Goal: Transaction & Acquisition: Subscribe to service/newsletter

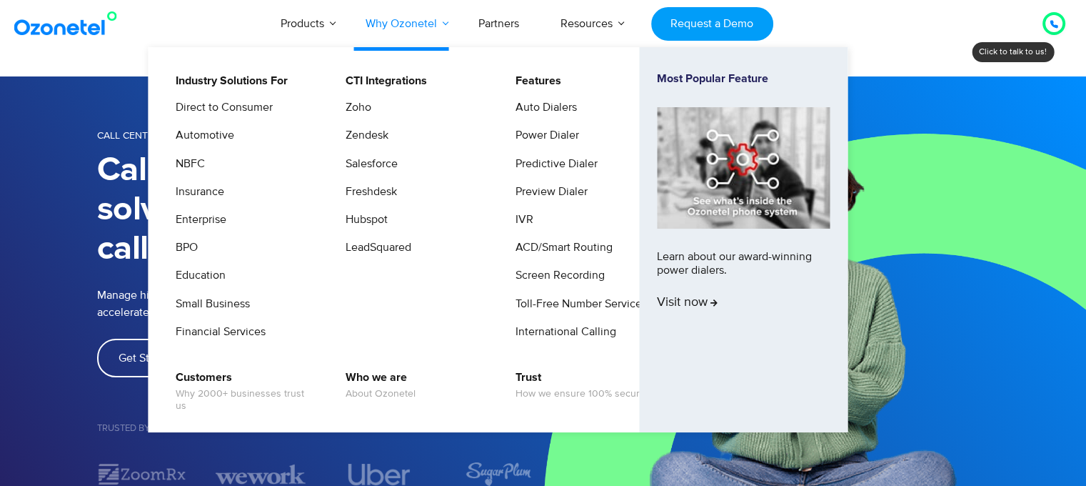
click at [409, 21] on link "Why Ozonetel" at bounding box center [401, 23] width 113 height 47
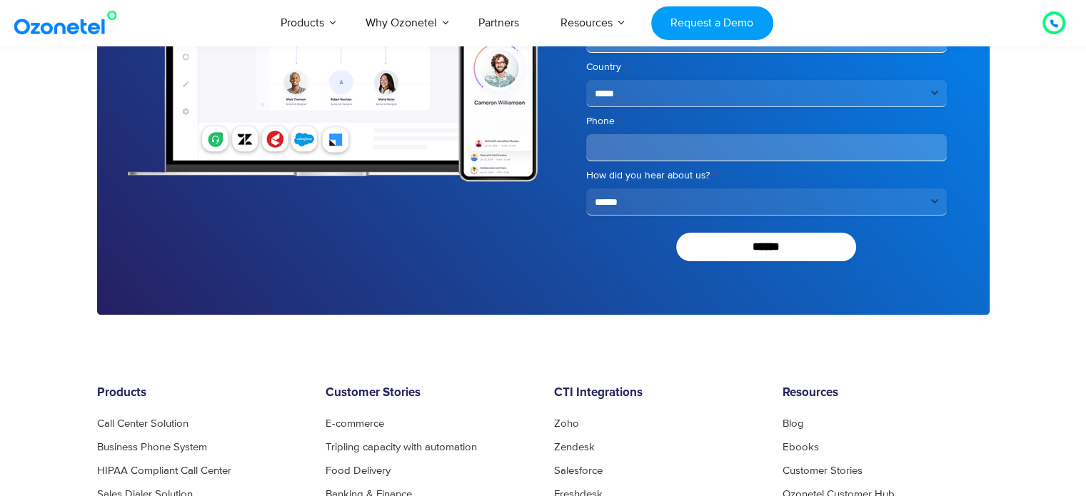
scroll to position [5327, 0]
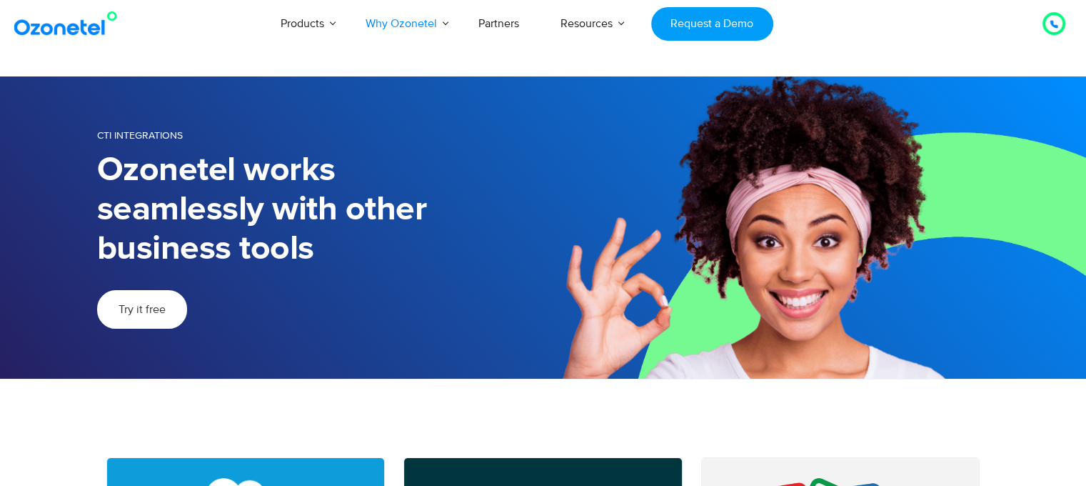
click at [151, 314] on span "Try it free" at bounding box center [142, 309] width 47 height 11
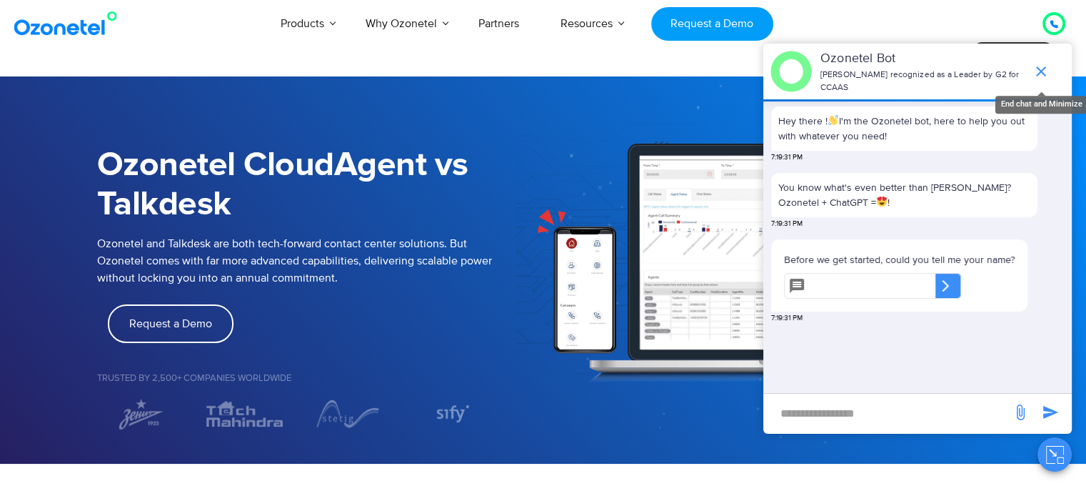
click at [1038, 57] on span "end chat or minimize" at bounding box center [1041, 71] width 29 height 29
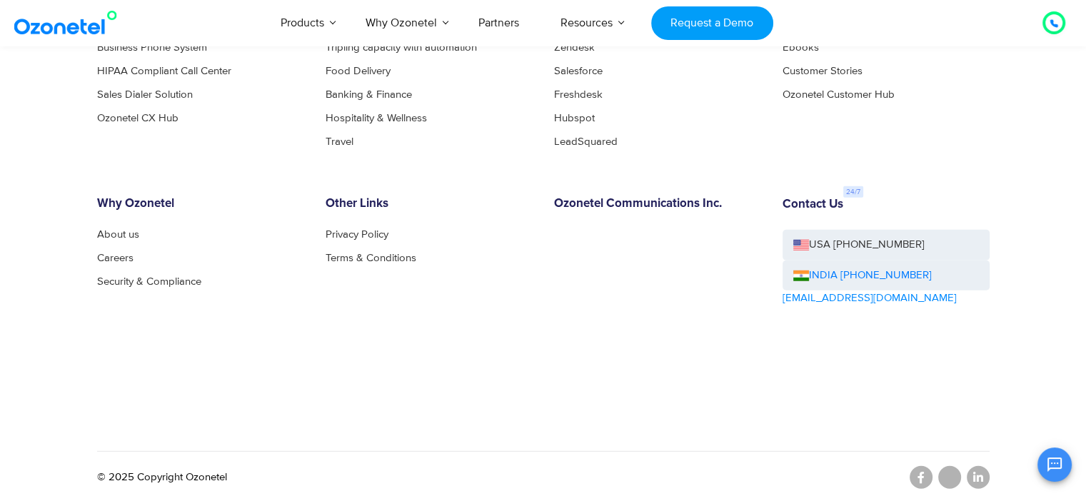
scroll to position [3552, 0]
